Goal: Transaction & Acquisition: Book appointment/travel/reservation

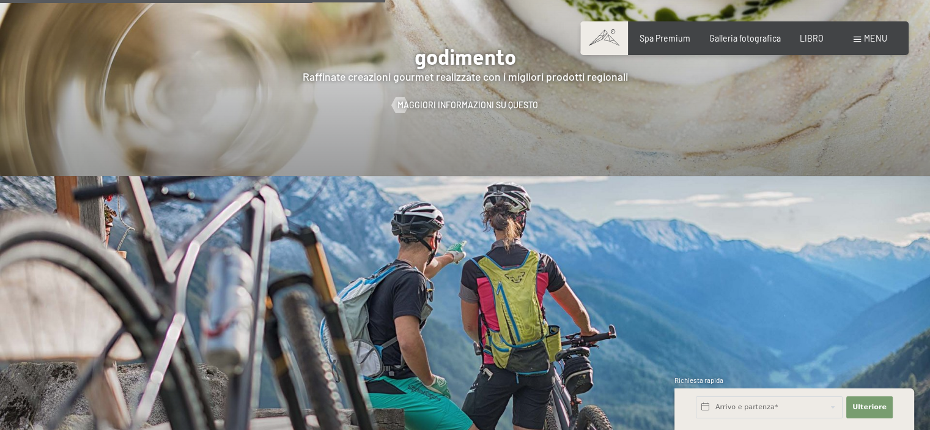
scroll to position [2018, 0]
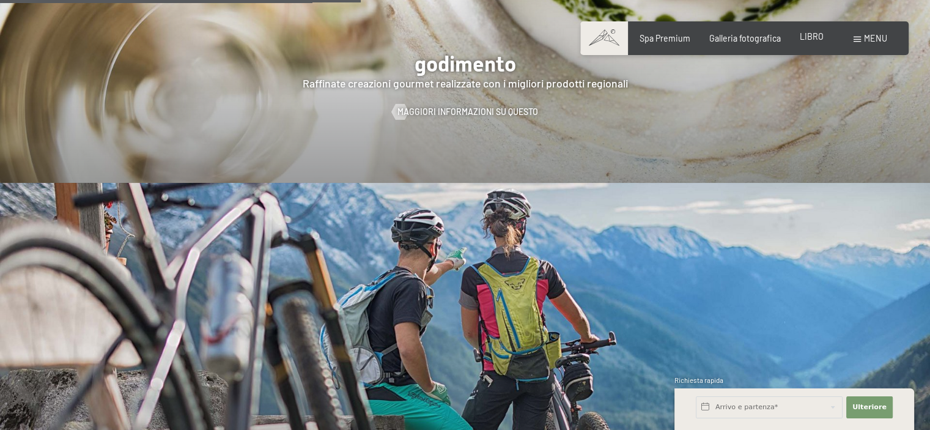
click at [812, 38] on font "LIBRO" at bounding box center [812, 36] width 24 height 10
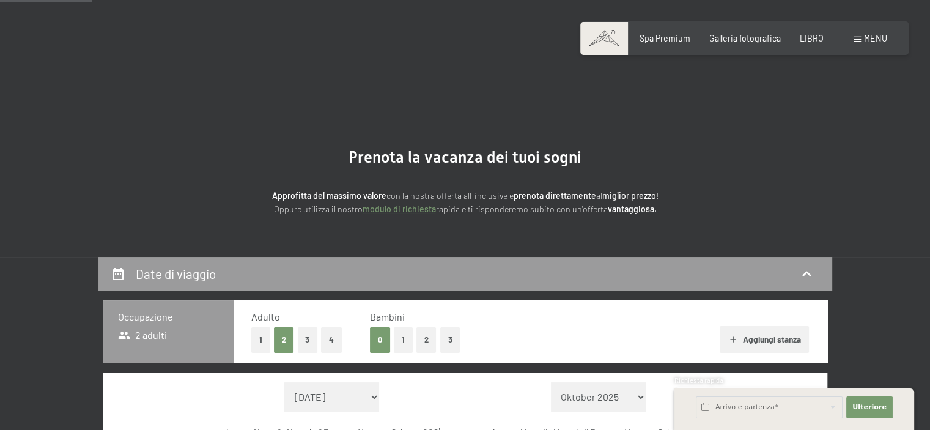
scroll to position [183, 0]
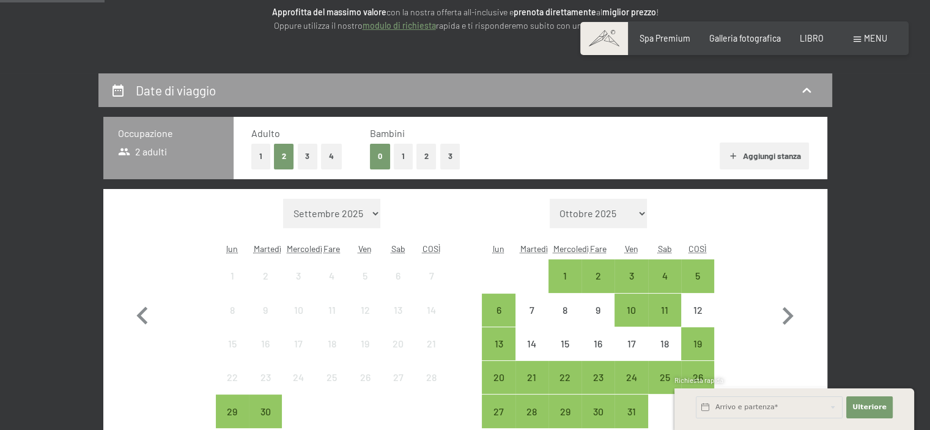
click at [253, 160] on button "1" at bounding box center [260, 156] width 19 height 25
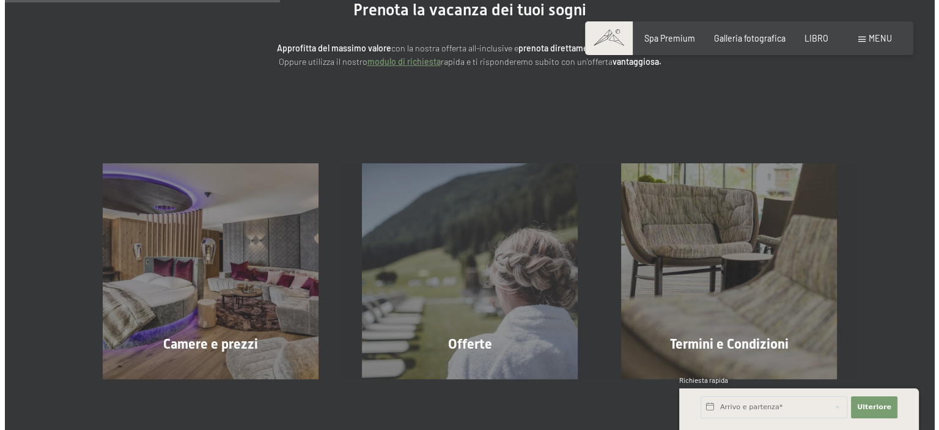
scroll to position [0, 0]
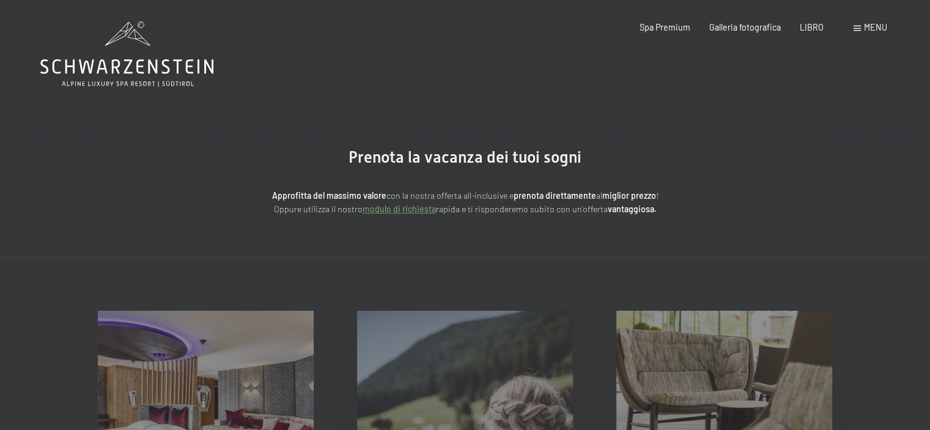
click at [875, 24] on font "menu" at bounding box center [875, 27] width 23 height 10
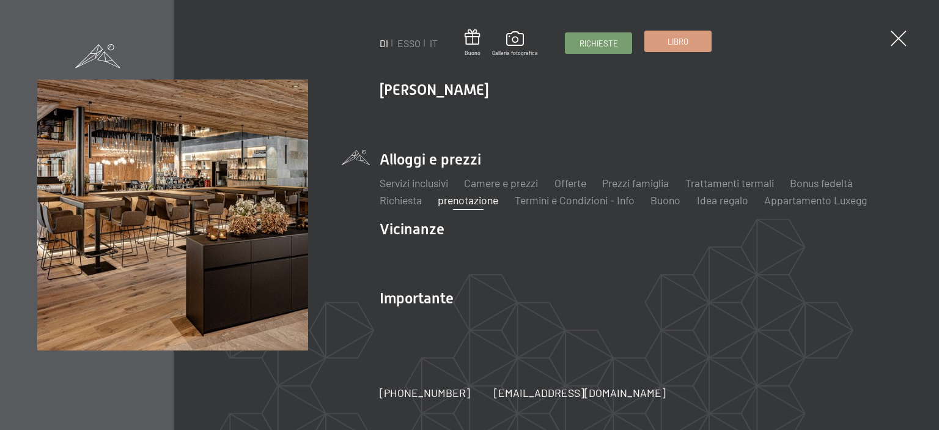
click at [663, 43] on link "Libro" at bounding box center [678, 41] width 66 height 20
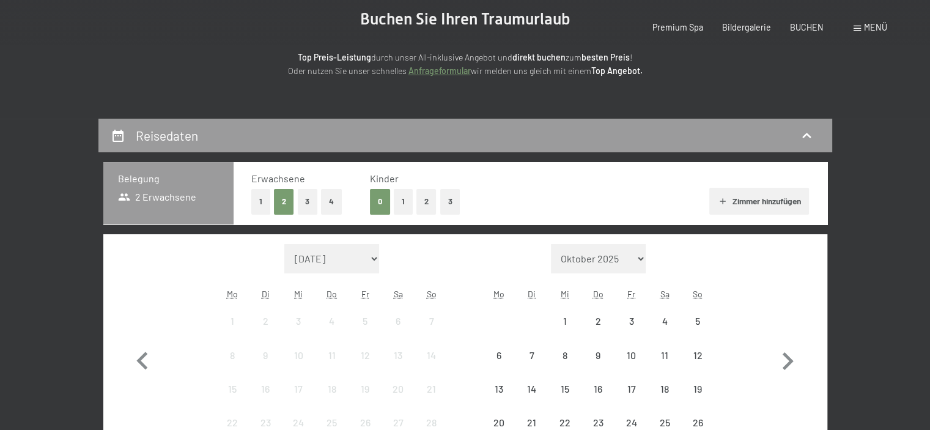
scroll to position [183, 0]
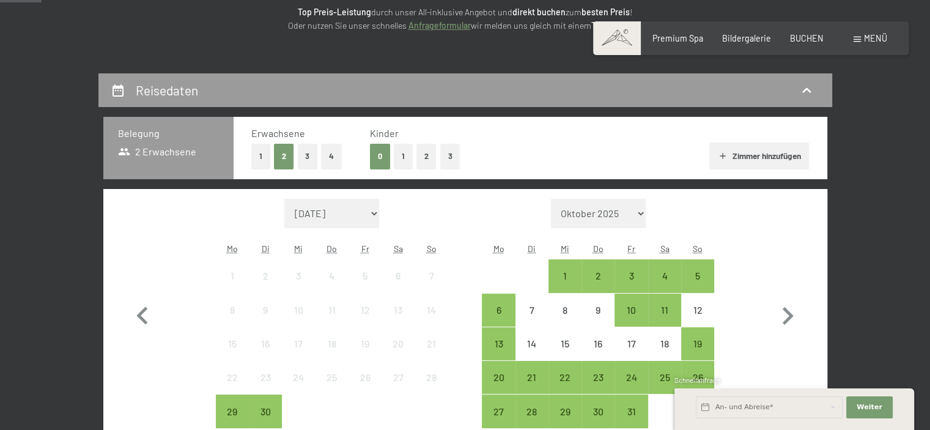
click at [260, 155] on button "1" at bounding box center [260, 156] width 19 height 25
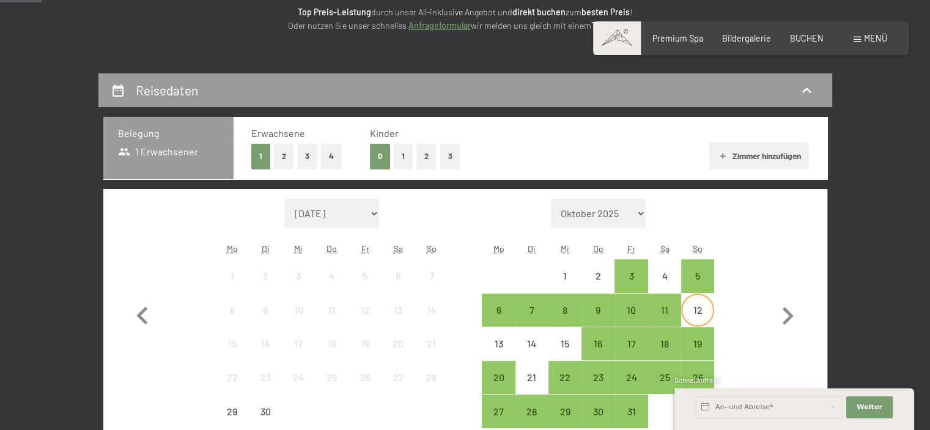
click at [701, 314] on div "12" at bounding box center [697, 320] width 31 height 31
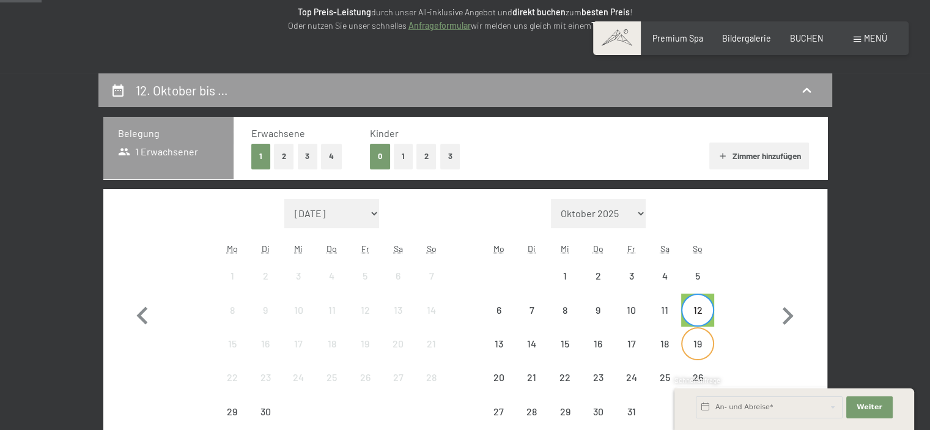
click at [701, 339] on div "19" at bounding box center [697, 354] width 31 height 31
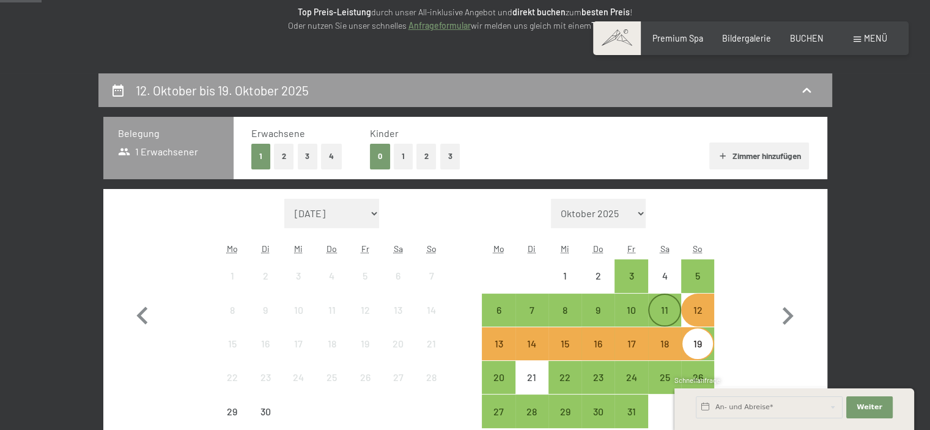
click at [661, 317] on div "11" at bounding box center [664, 320] width 31 height 31
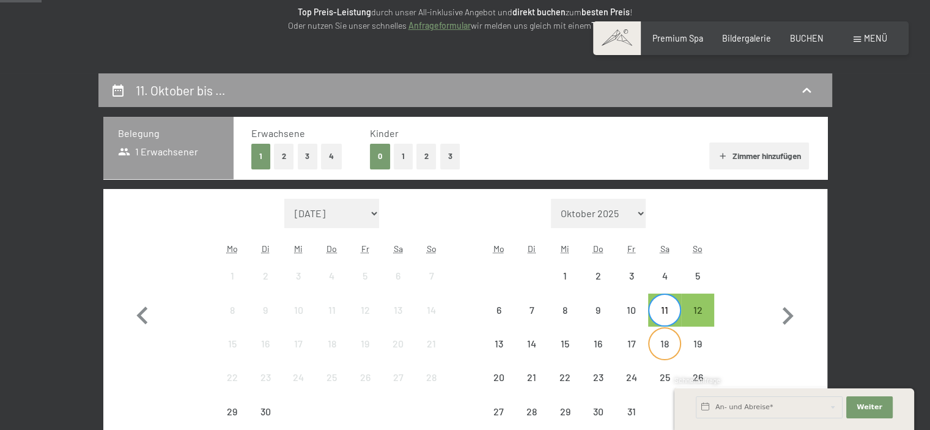
click at [661, 330] on div "18" at bounding box center [664, 343] width 31 height 31
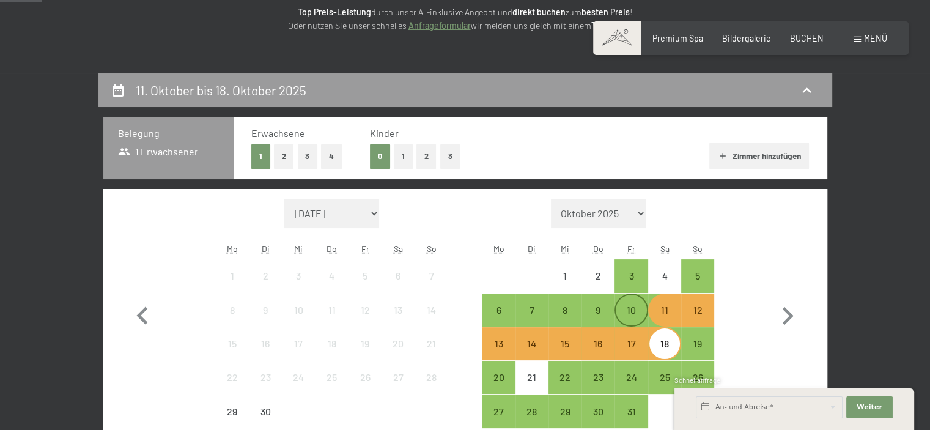
click at [639, 320] on div "10" at bounding box center [631, 320] width 31 height 31
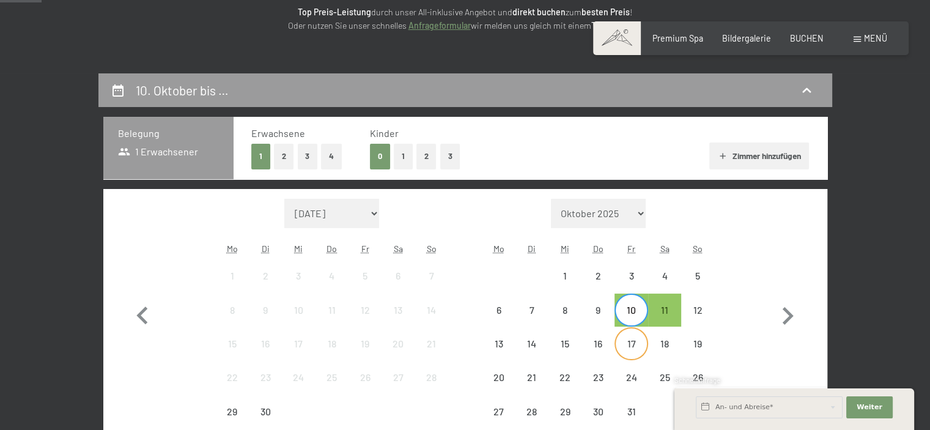
click at [636, 334] on div "17" at bounding box center [631, 343] width 31 height 31
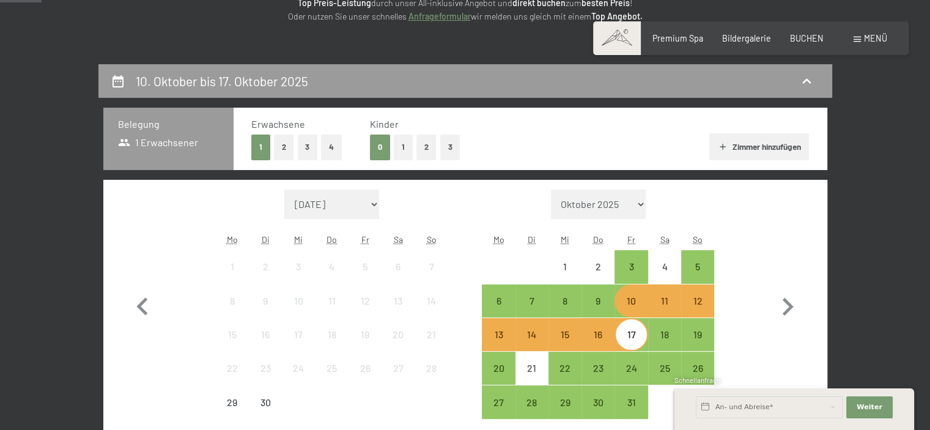
scroll to position [245, 0]
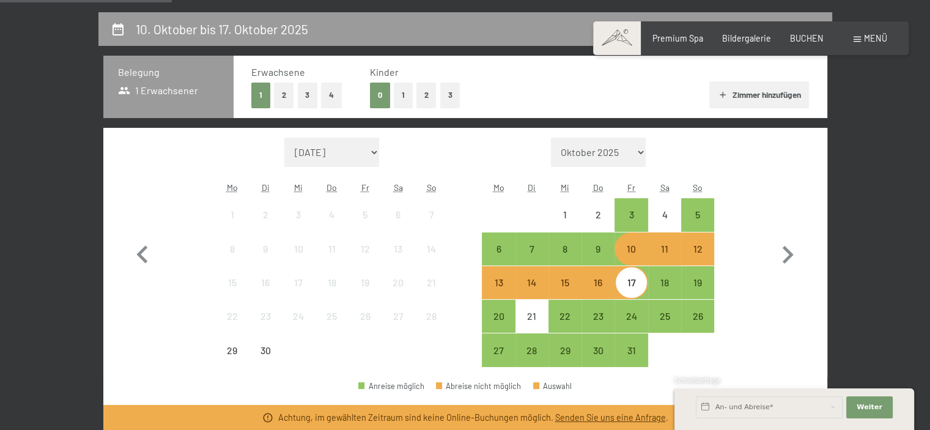
click at [627, 257] on div "10" at bounding box center [631, 259] width 31 height 31
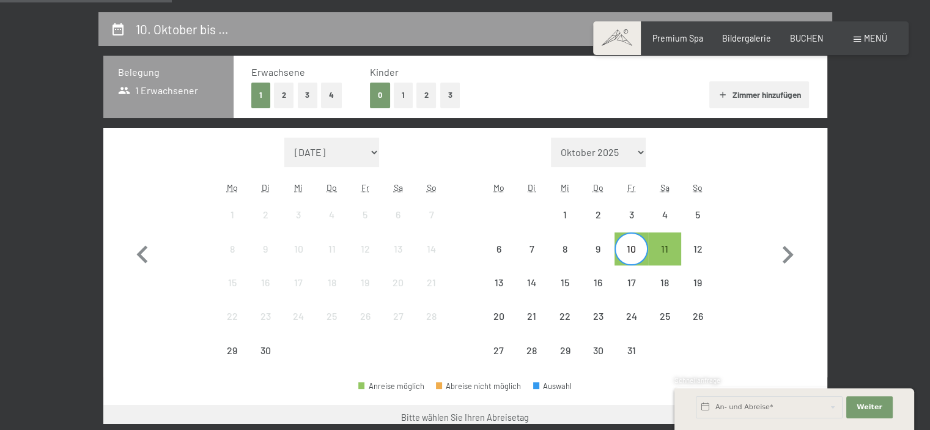
click at [627, 257] on div "10" at bounding box center [631, 259] width 31 height 31
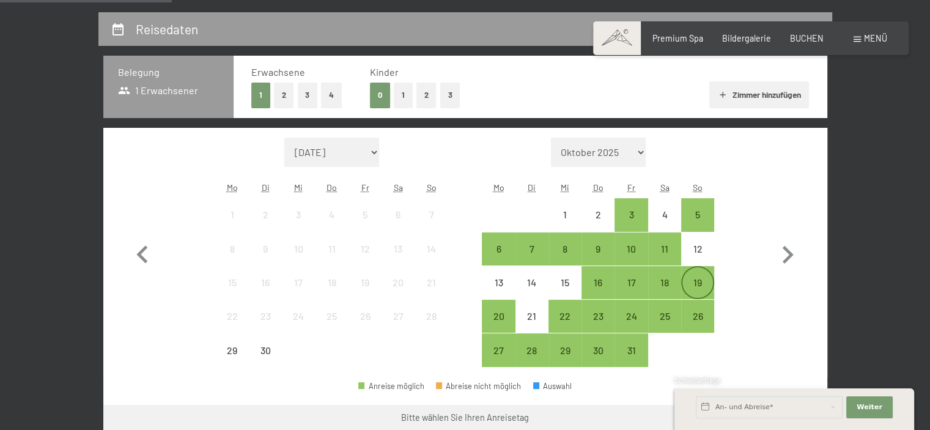
click at [695, 279] on div "19" at bounding box center [697, 293] width 31 height 31
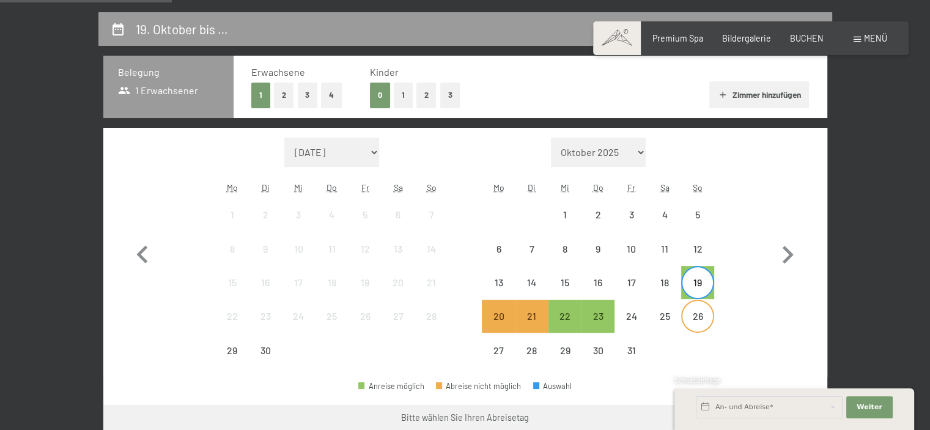
click at [694, 304] on div "26" at bounding box center [697, 316] width 31 height 31
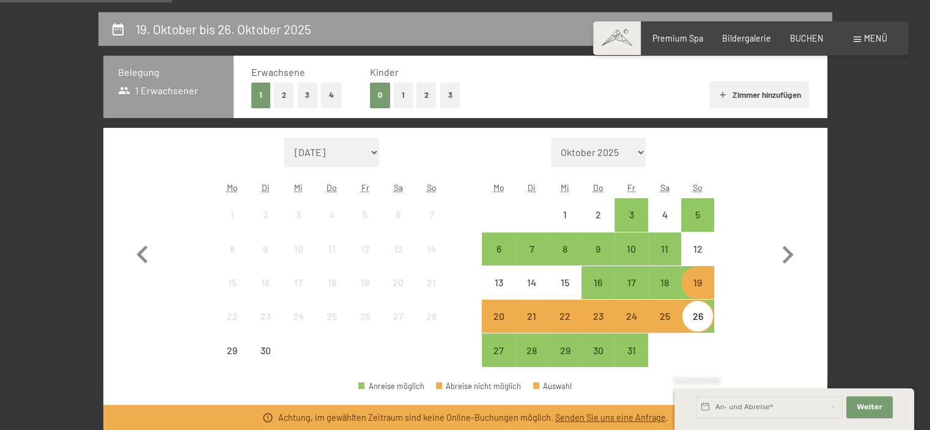
click at [699, 290] on div "19" at bounding box center [697, 293] width 31 height 31
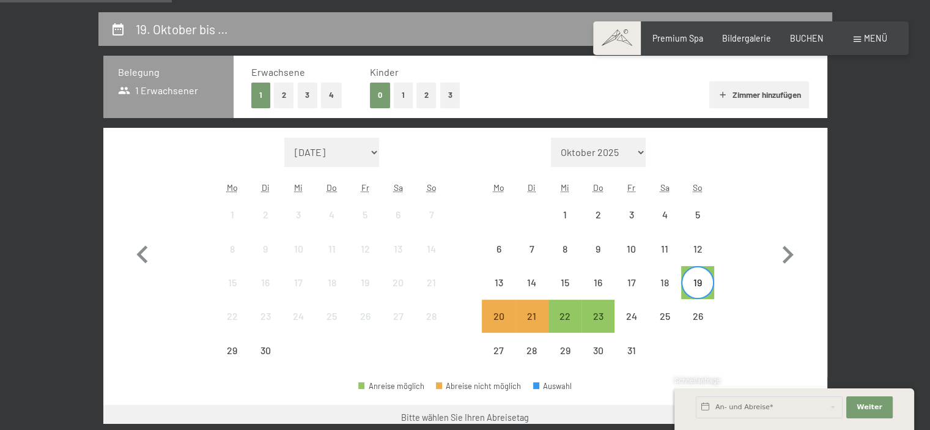
click at [699, 290] on div "19" at bounding box center [697, 293] width 31 height 31
